Goal: Task Accomplishment & Management: Use online tool/utility

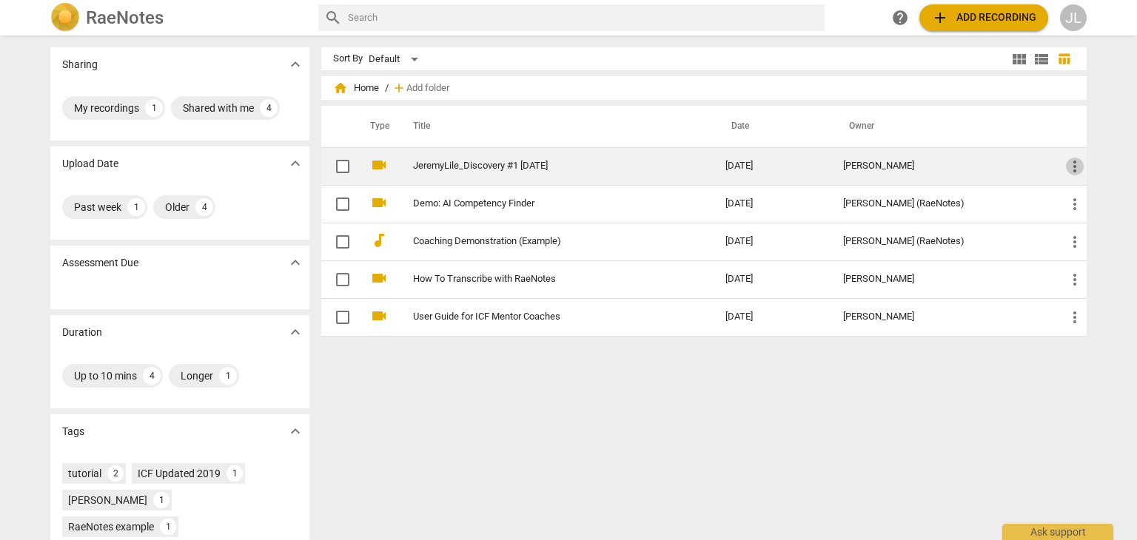
click at [1067, 160] on span "more_vert" at bounding box center [1075, 167] width 18 height 18
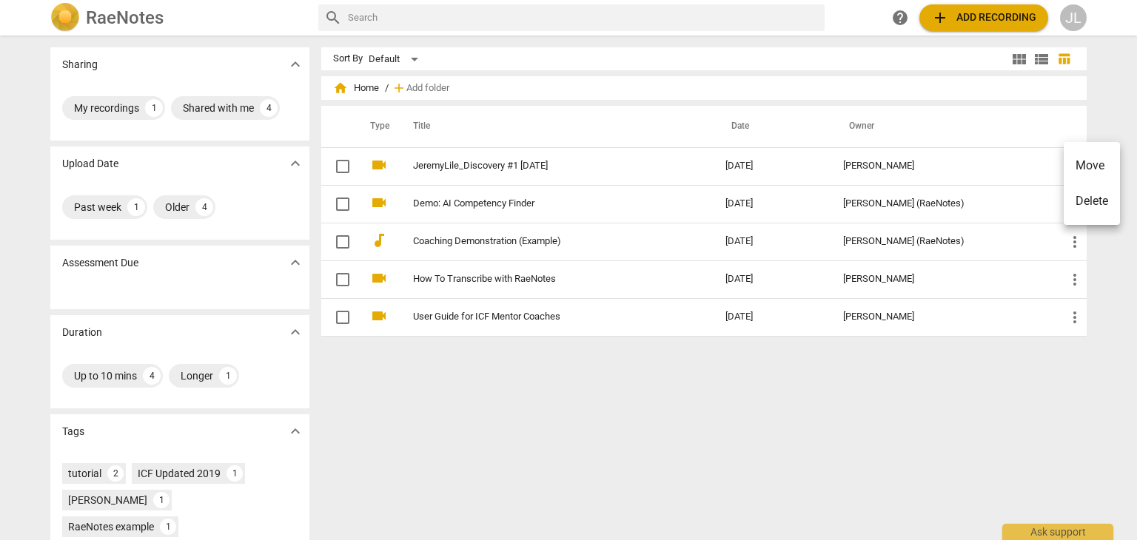
click at [893, 403] on div at bounding box center [568, 270] width 1137 height 540
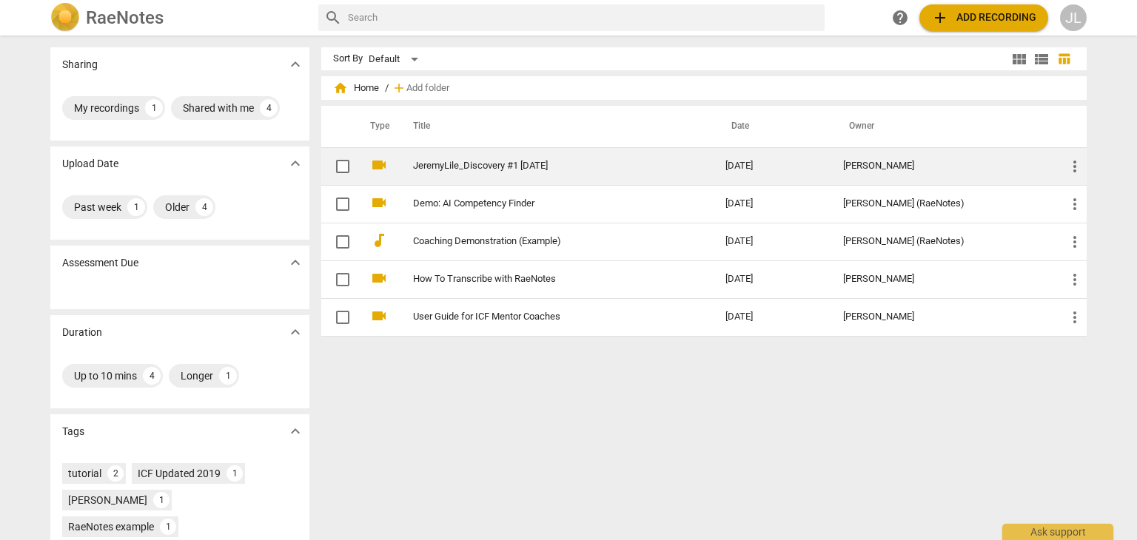
click at [477, 165] on link "JeremyLile_Discovery #1 [DATE]" at bounding box center [542, 166] width 259 height 11
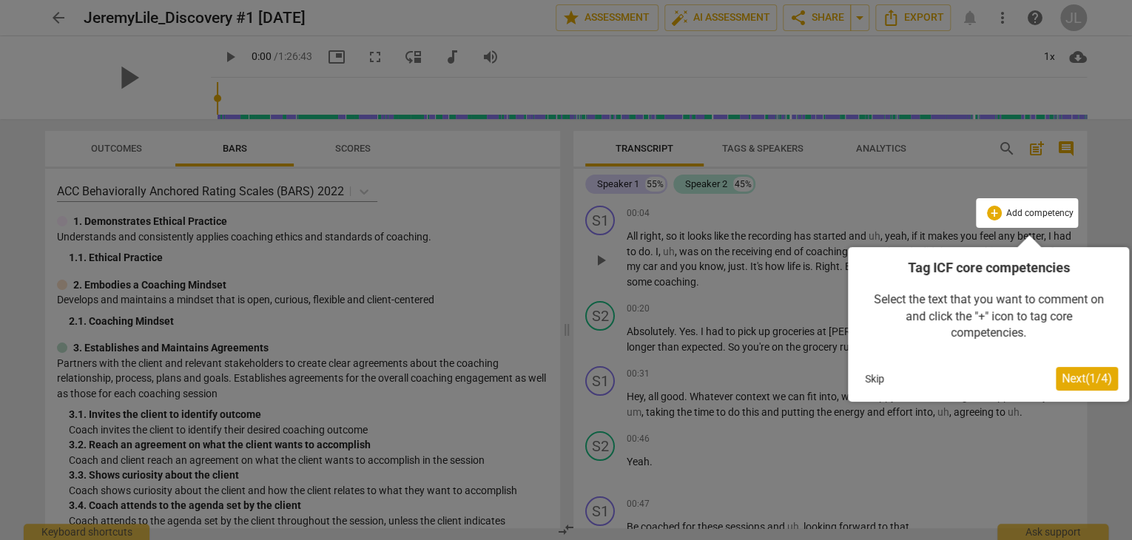
click at [1072, 375] on span "Next ( 1 / 4 )" at bounding box center [1087, 379] width 50 height 14
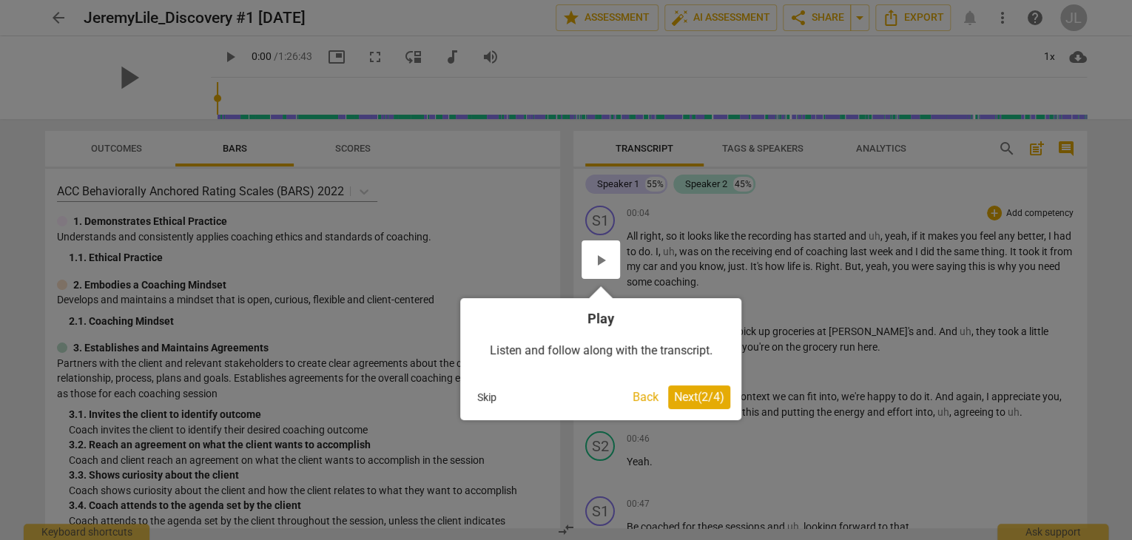
click at [716, 403] on span "Next ( 2 / 4 )" at bounding box center [699, 397] width 50 height 14
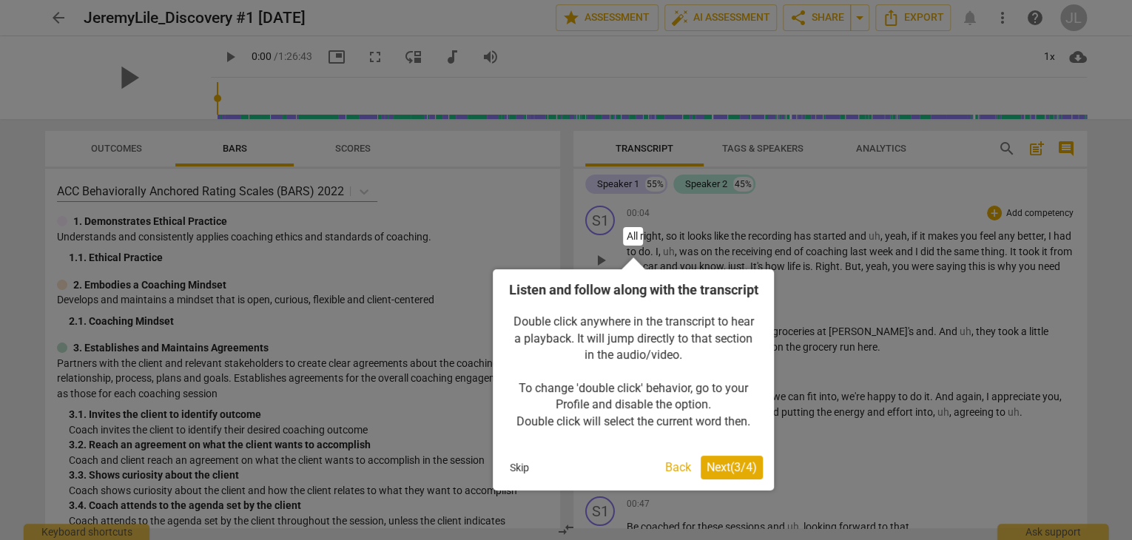
click at [722, 474] on span "Next ( 3 / 4 )" at bounding box center [732, 467] width 50 height 14
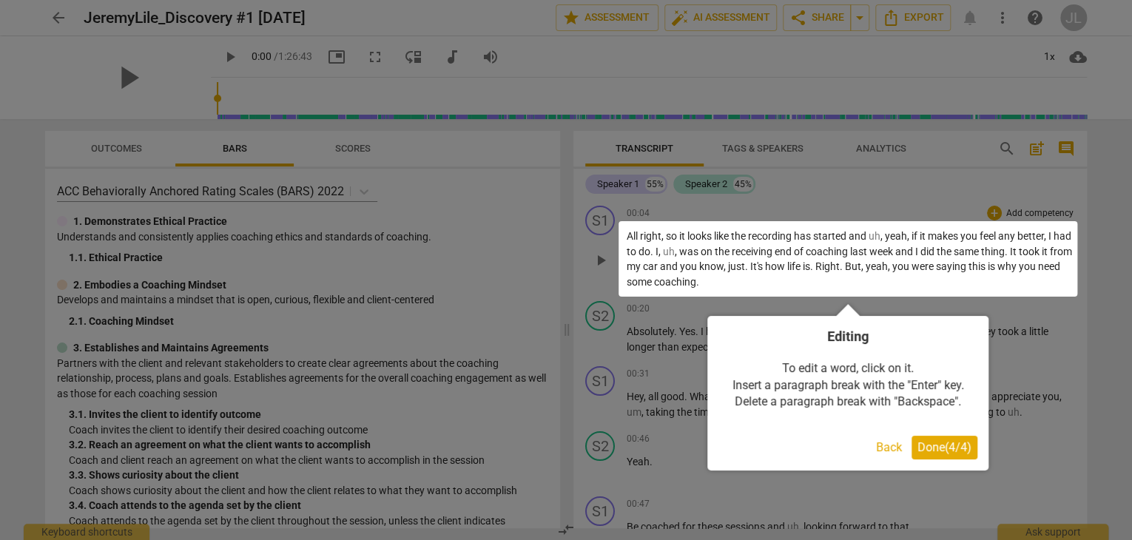
click at [953, 444] on span "Done ( 4 / 4 )" at bounding box center [945, 447] width 54 height 14
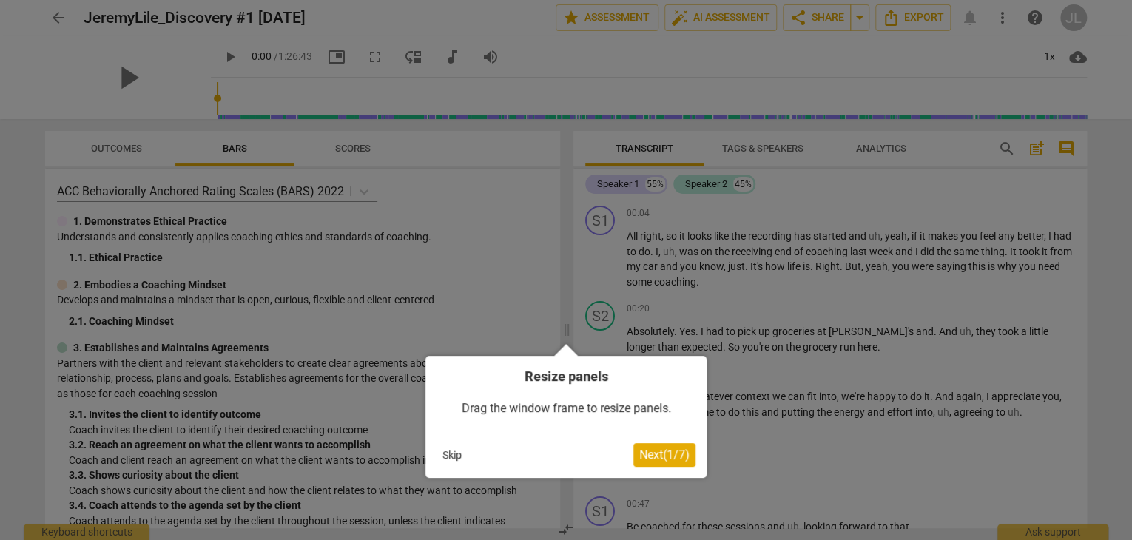
click at [449, 454] on button "Skip" at bounding box center [452, 455] width 31 height 22
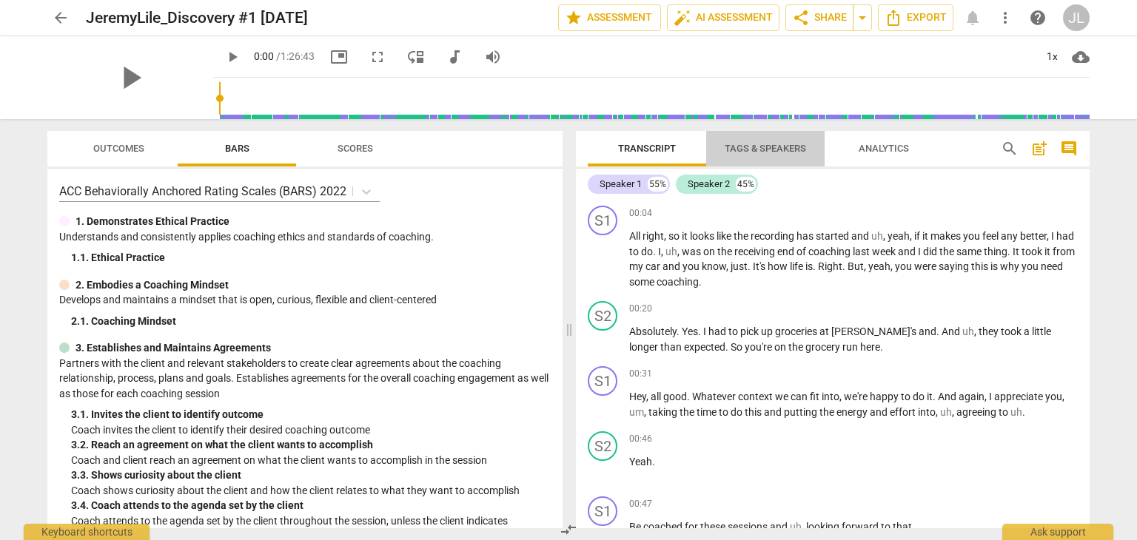
click at [754, 154] on span "Tags & Speakers" at bounding box center [765, 149] width 117 height 20
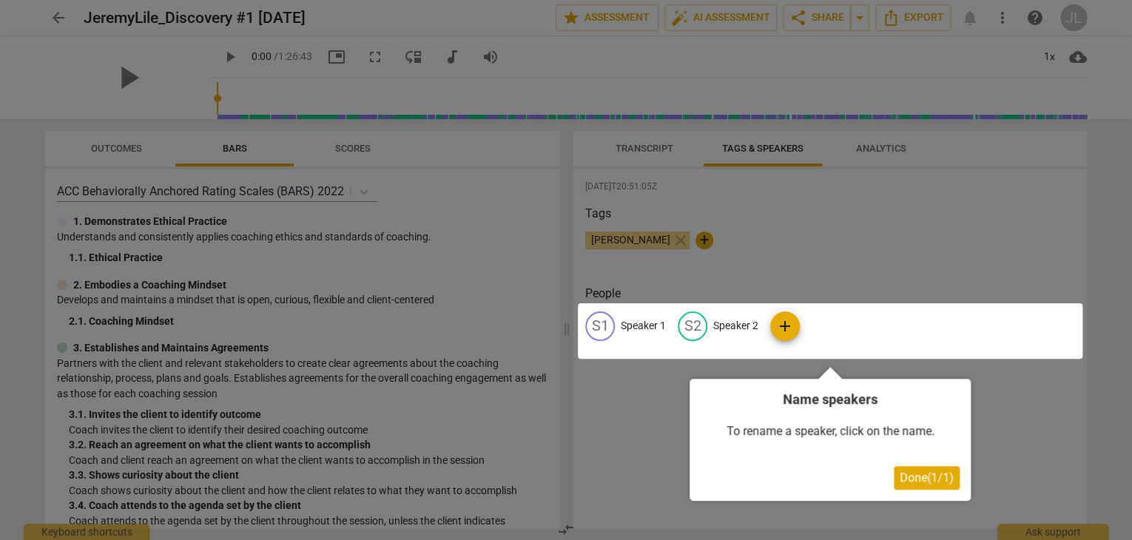
click at [638, 323] on div at bounding box center [830, 331] width 505 height 56
click at [923, 483] on span "Done ( 1 / 1 )" at bounding box center [927, 478] width 54 height 14
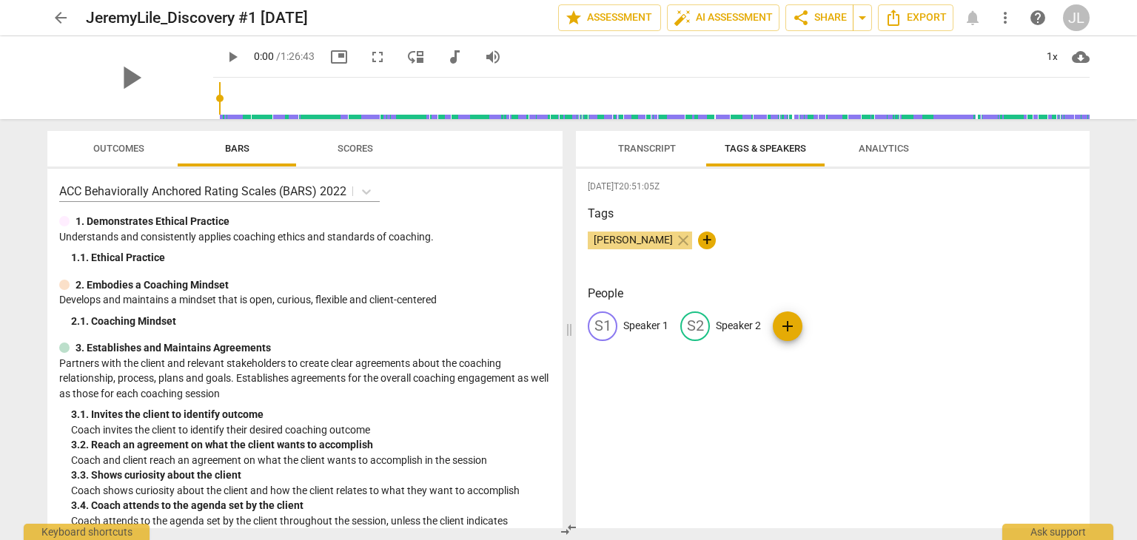
click at [639, 329] on p "Speaker 1" at bounding box center [645, 326] width 45 height 16
type input "[PERSON_NAME]"
click at [813, 326] on span "add" at bounding box center [822, 327] width 18 height 18
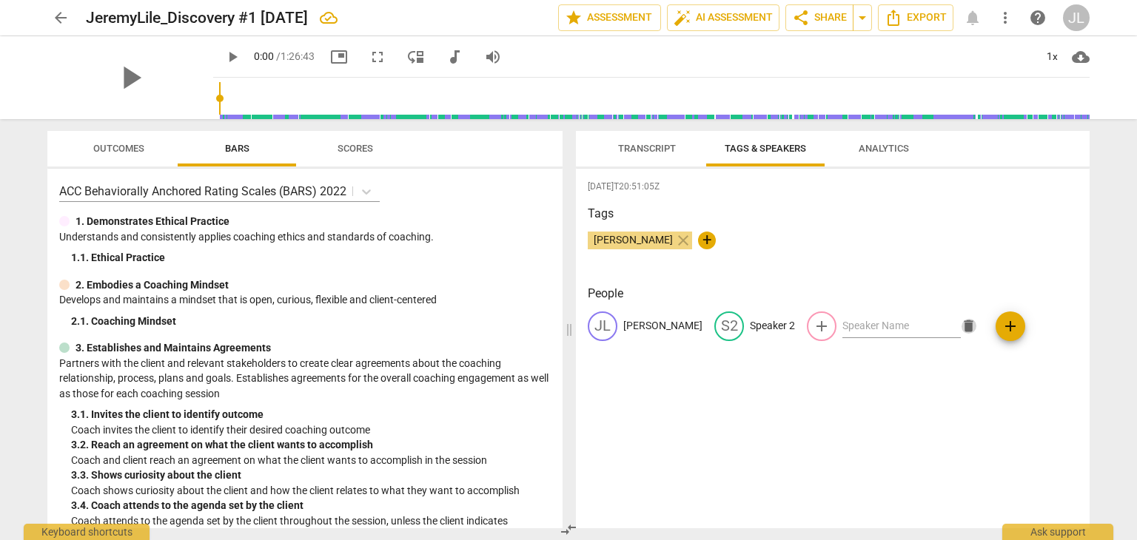
click at [961, 325] on span "delete" at bounding box center [969, 326] width 16 height 16
click at [750, 323] on p "Speaker 2" at bounding box center [772, 326] width 45 height 16
type input "[PERSON_NAME]"
click at [847, 324] on span "edit" at bounding box center [856, 327] width 18 height 18
click at [995, 329] on span "delete" at bounding box center [1003, 326] width 16 height 16
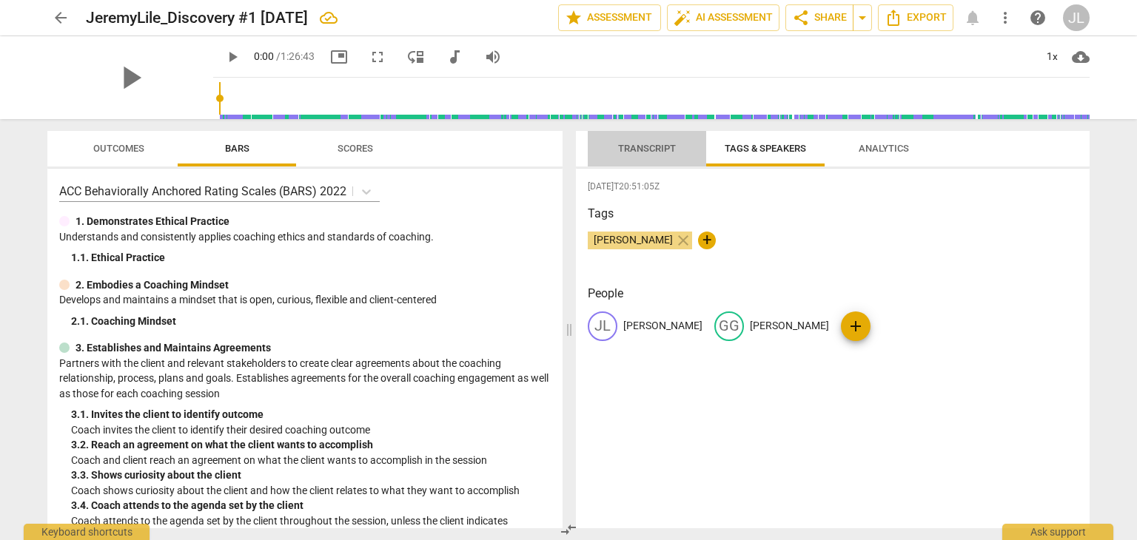
click at [639, 146] on span "Transcript" at bounding box center [647, 148] width 58 height 11
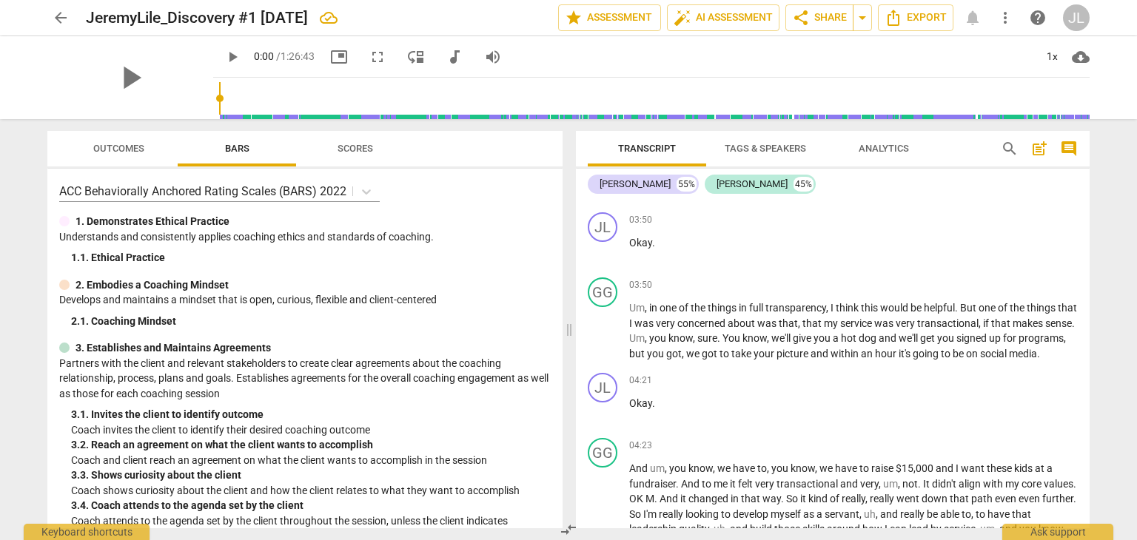
scroll to position [9, 0]
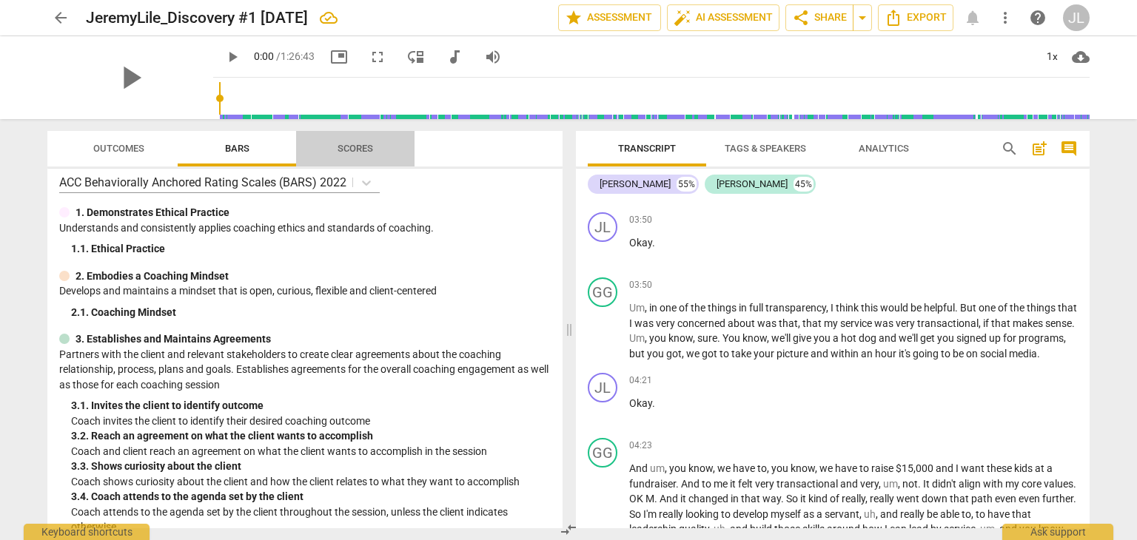
click at [347, 149] on span "Scores" at bounding box center [356, 148] width 36 height 11
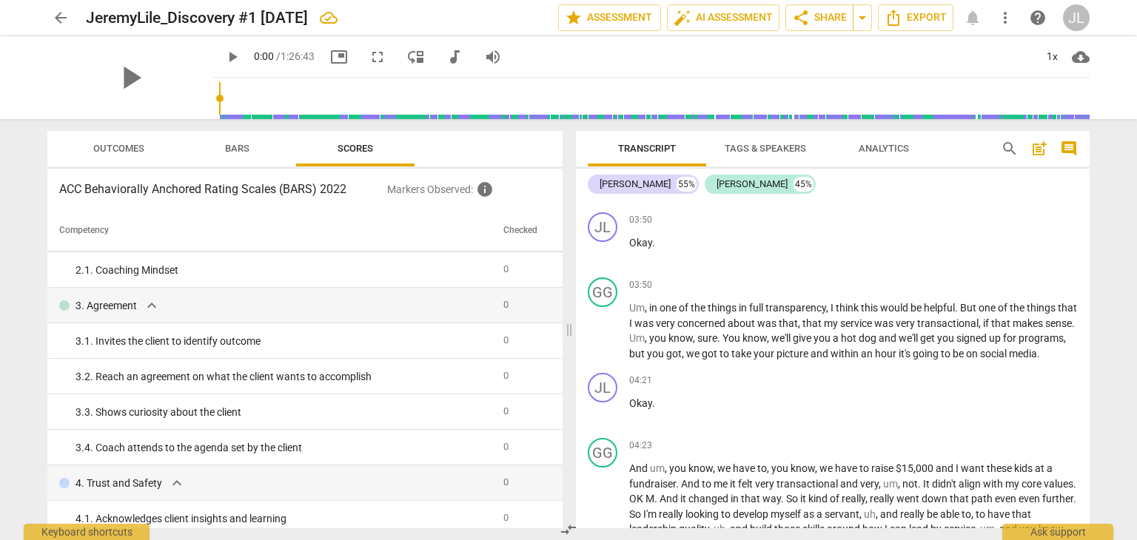
scroll to position [0, 0]
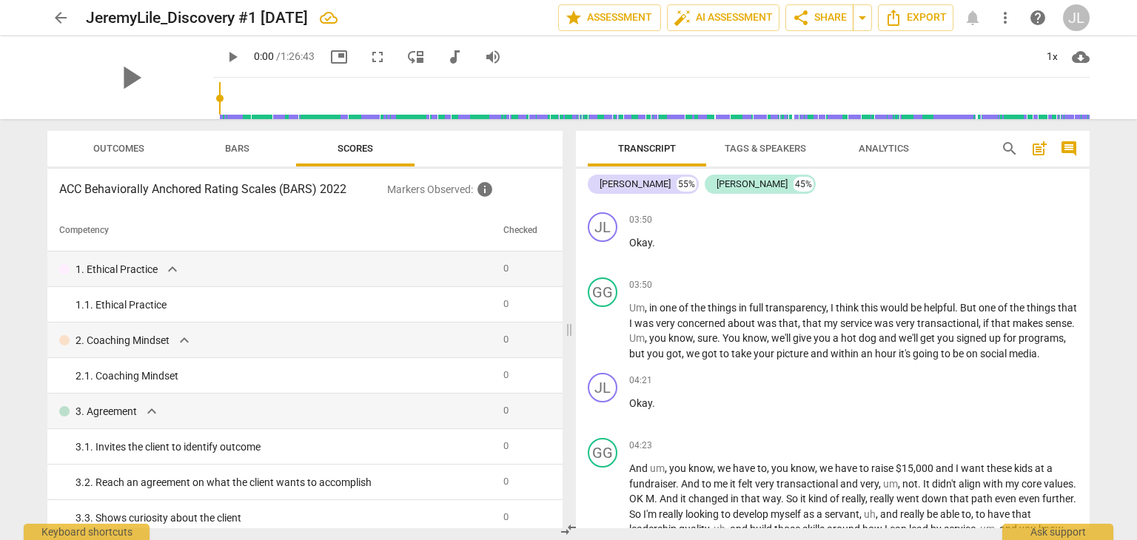
click at [234, 143] on span "Bars" at bounding box center [237, 148] width 24 height 11
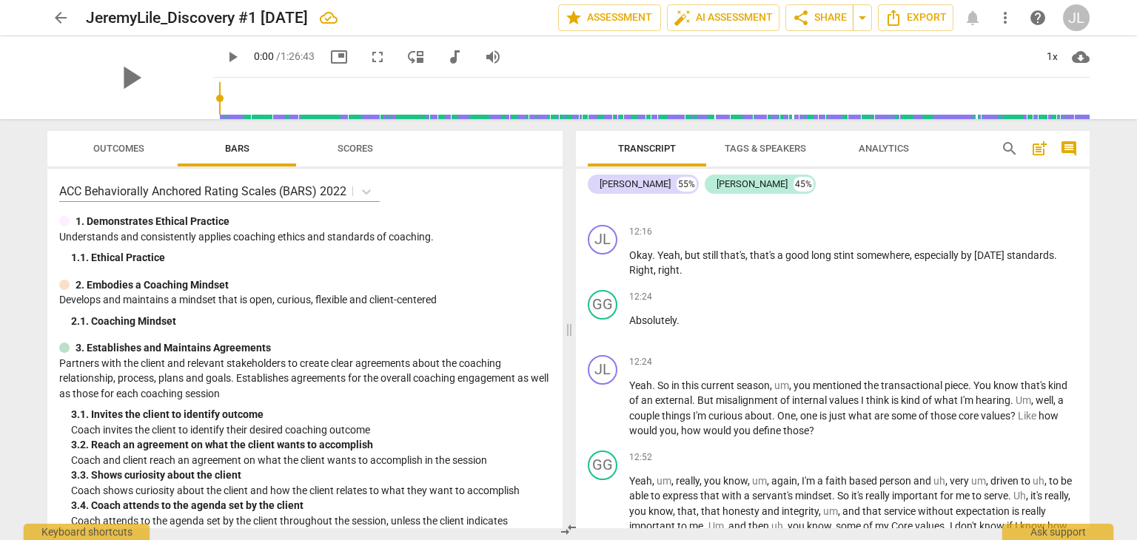
scroll to position [2623, 0]
click at [819, 17] on span "share Share" at bounding box center [819, 18] width 55 height 18
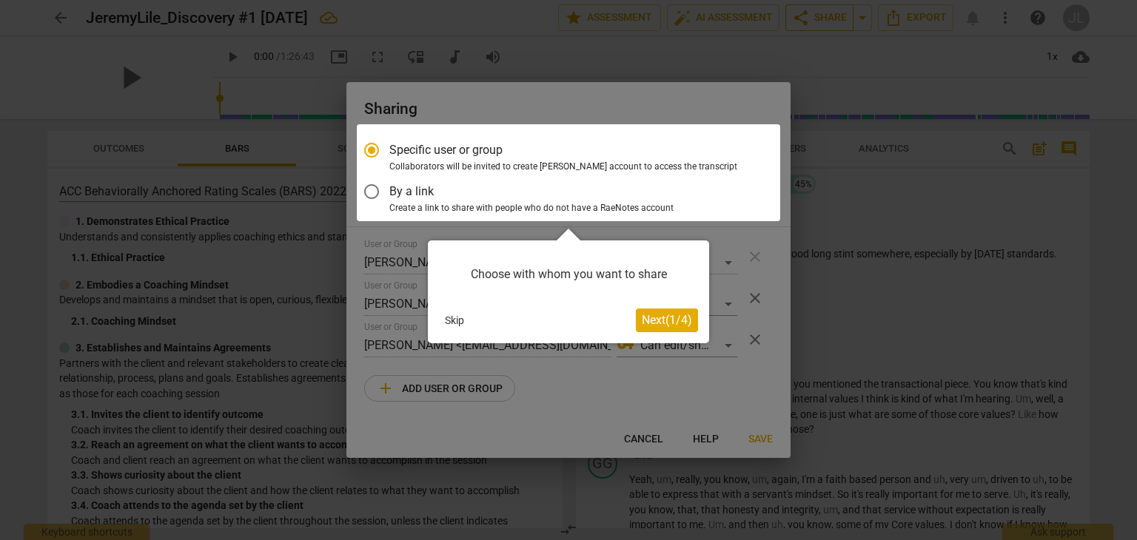
scroll to position [0, 0]
click at [654, 323] on span "Next ( 1 / 4 )" at bounding box center [667, 321] width 50 height 14
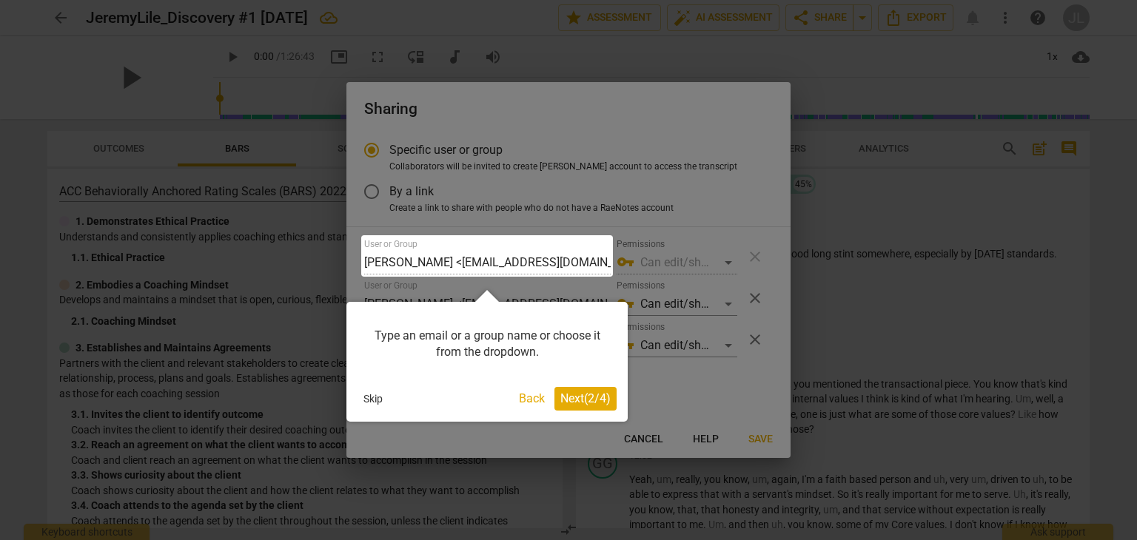
click at [580, 400] on span "Next ( 2 / 4 )" at bounding box center [585, 399] width 50 height 14
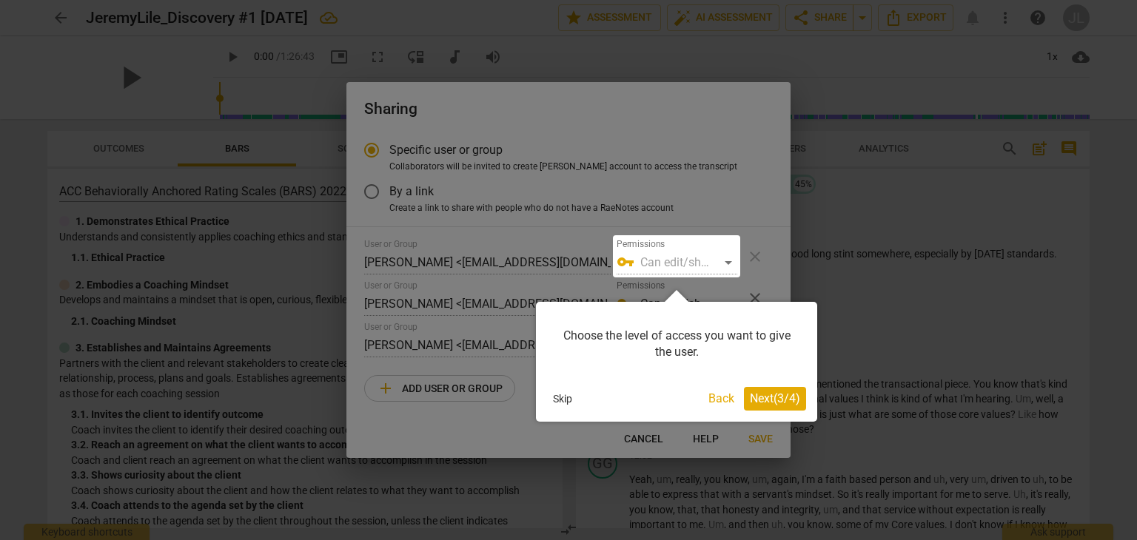
click at [774, 405] on span "Next ( 3 / 4 )" at bounding box center [775, 399] width 50 height 14
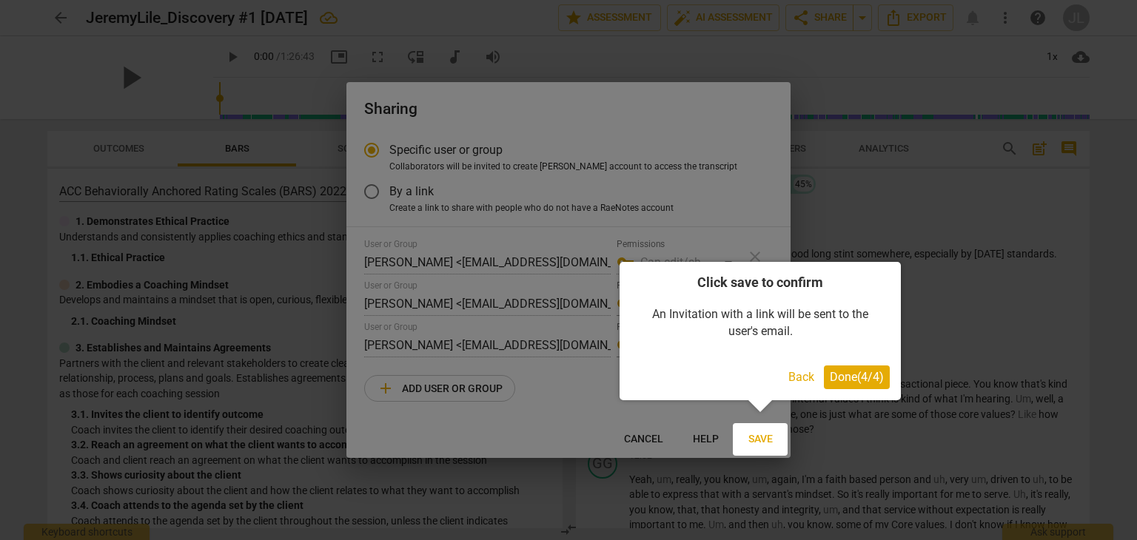
click at [848, 379] on span "Done ( 4 / 4 )" at bounding box center [857, 377] width 54 height 14
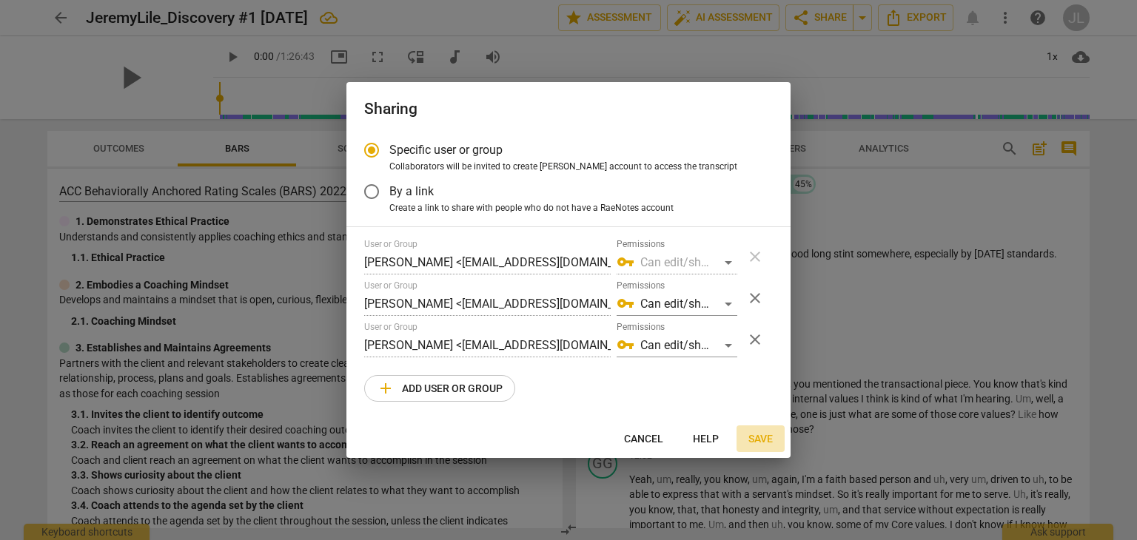
click at [758, 439] on span "Save" at bounding box center [760, 439] width 24 height 15
radio input "false"
